Goal: Information Seeking & Learning: Learn about a topic

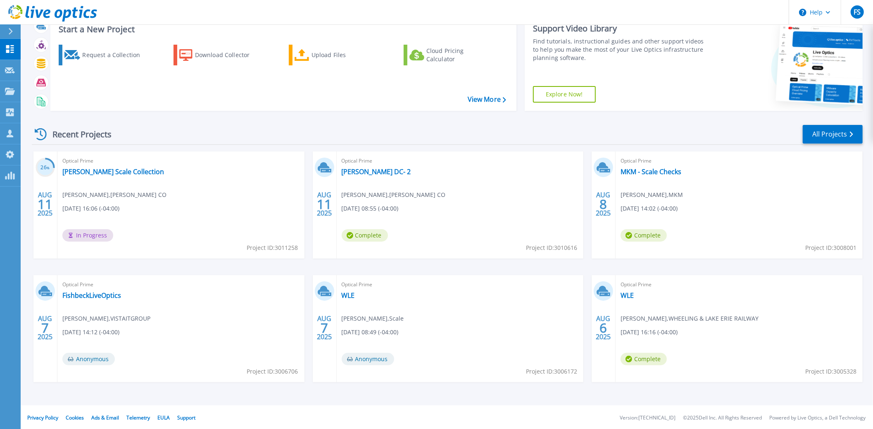
scroll to position [29, 0]
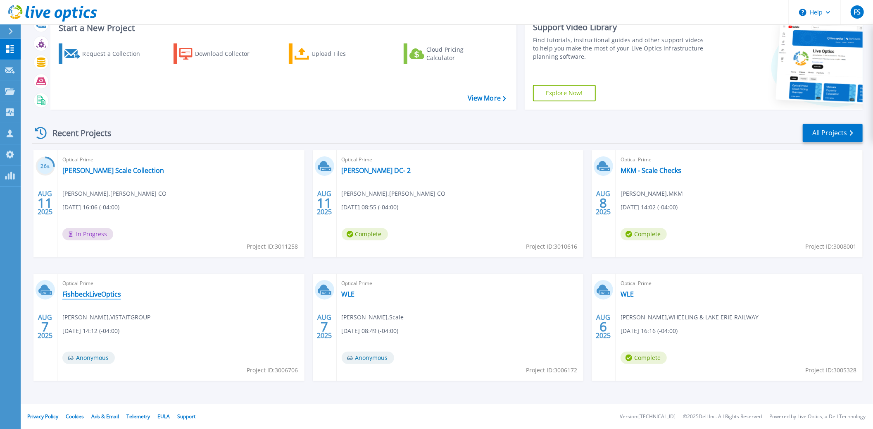
click at [93, 293] on link "FishbeckLiveOptics" at bounding box center [91, 294] width 59 height 8
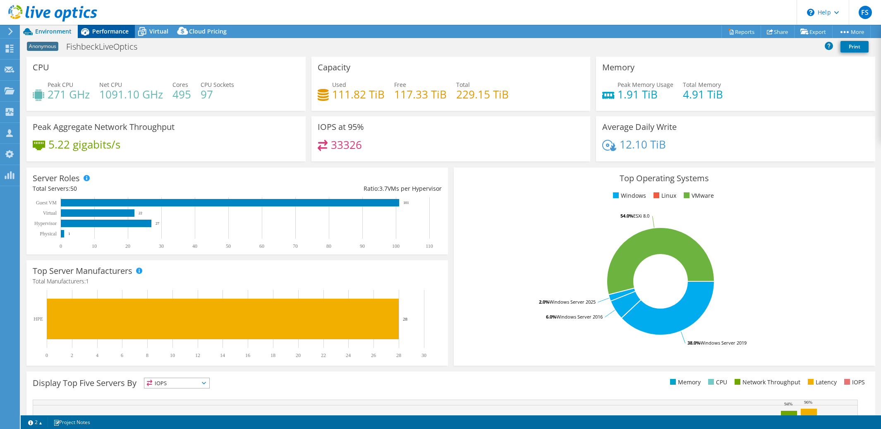
click at [112, 32] on span "Performance" at bounding box center [110, 31] width 36 height 8
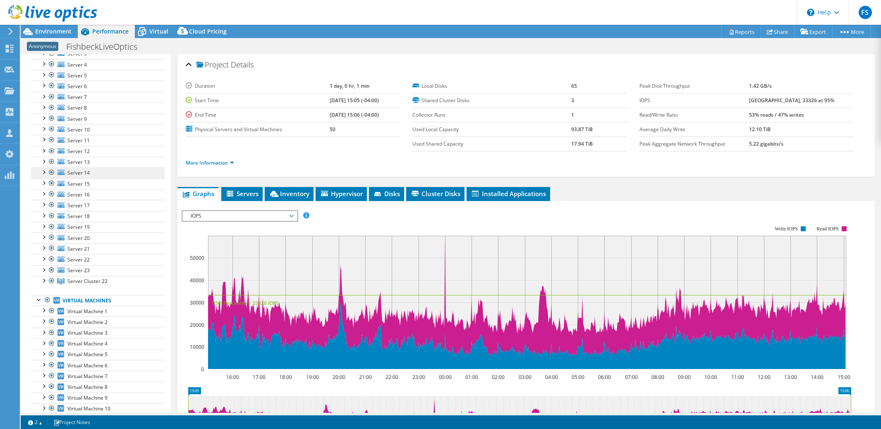
scroll to position [122, 0]
click at [41, 277] on div at bounding box center [43, 276] width 8 height 8
click at [42, 277] on div at bounding box center [43, 276] width 8 height 8
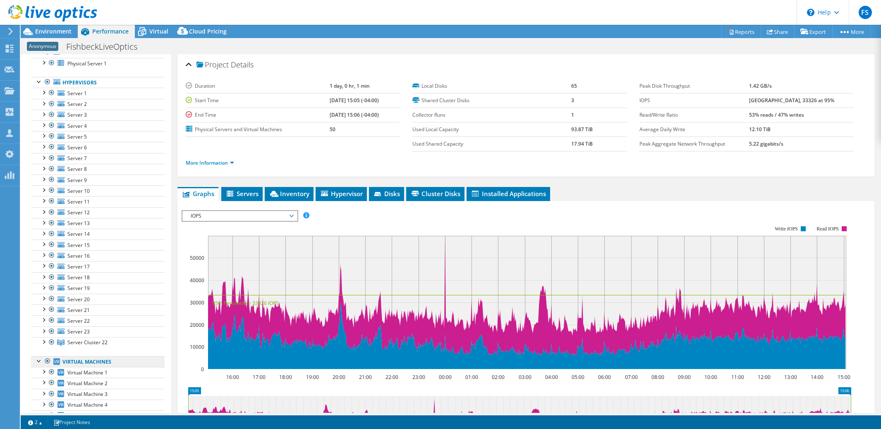
scroll to position [57, 0]
click at [300, 192] on span "Inventory" at bounding box center [289, 193] width 41 height 8
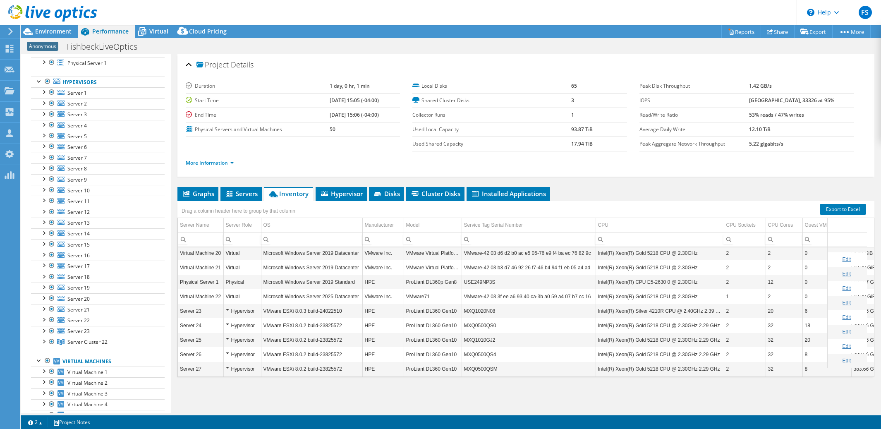
scroll to position [604, 0]
click at [44, 341] on div at bounding box center [43, 340] width 8 height 8
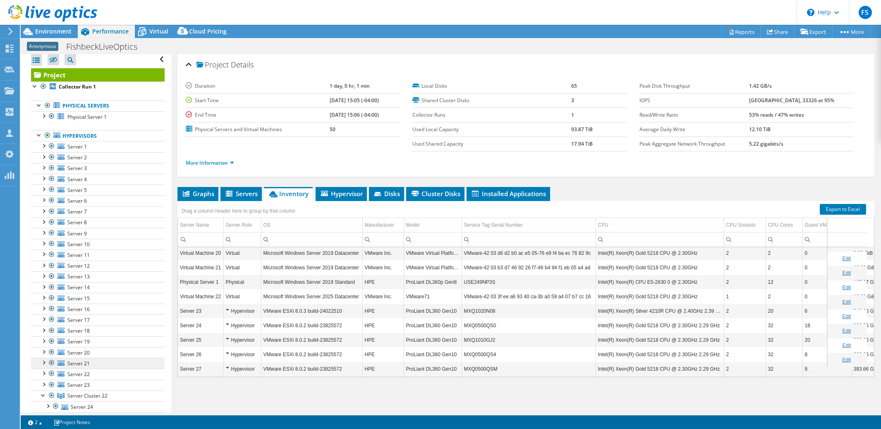
scroll to position [0, 0]
